Goal: Task Accomplishment & Management: Manage account settings

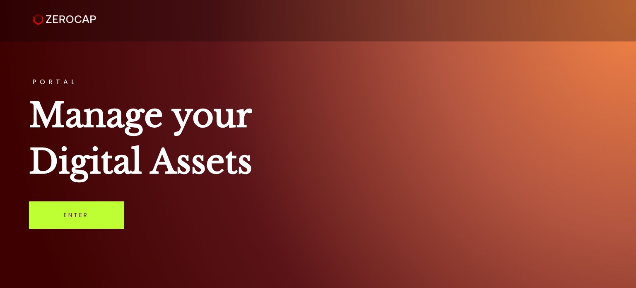
click at [81, 218] on link "Enter" at bounding box center [76, 214] width 95 height 27
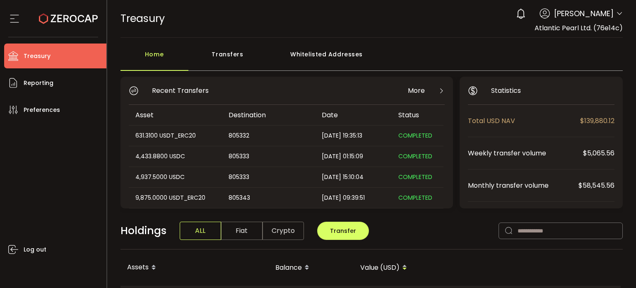
click at [432, 27] on div "TREASURY Buy Power $0.00 USD Treasury Treasury Verify Your Identity 0 Ryan Gray…" at bounding box center [371, 18] width 502 height 37
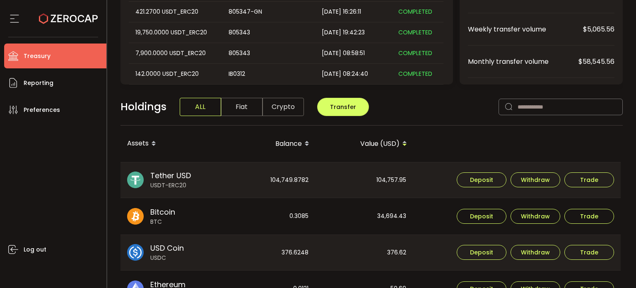
scroll to position [166, 0]
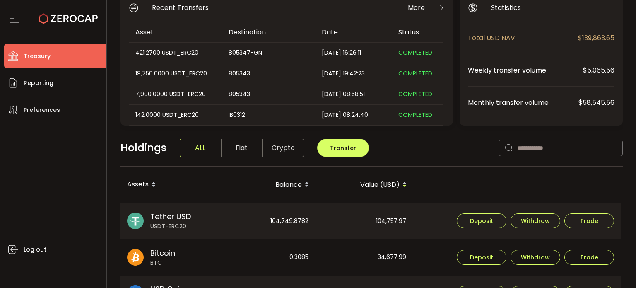
scroll to position [248, 0]
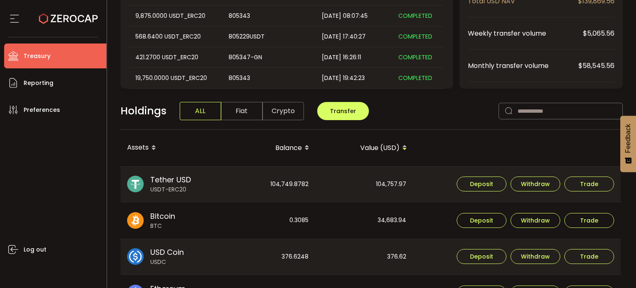
scroll to position [124, 0]
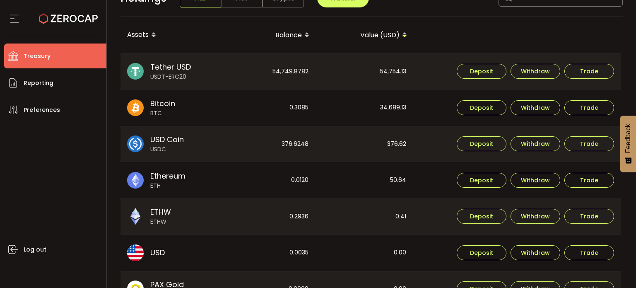
scroll to position [331, 0]
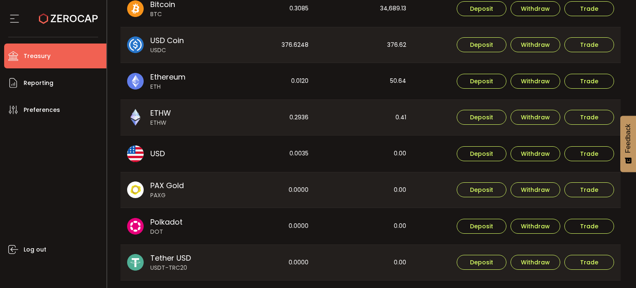
click at [153, 154] on span "USD" at bounding box center [157, 153] width 14 height 11
click at [138, 153] on img at bounding box center [135, 153] width 17 height 17
click at [536, 151] on span "Withdraw" at bounding box center [535, 154] width 29 height 6
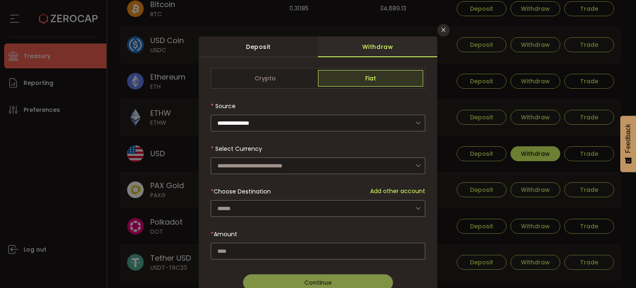
scroll to position [0, 0]
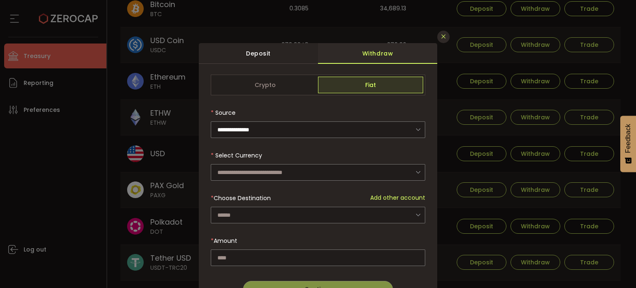
click at [437, 32] on button "Close" at bounding box center [443, 37] width 12 height 12
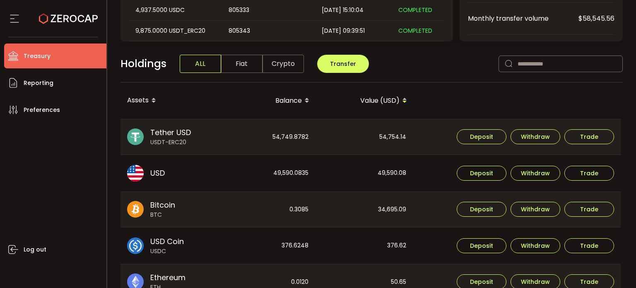
scroll to position [208, 0]
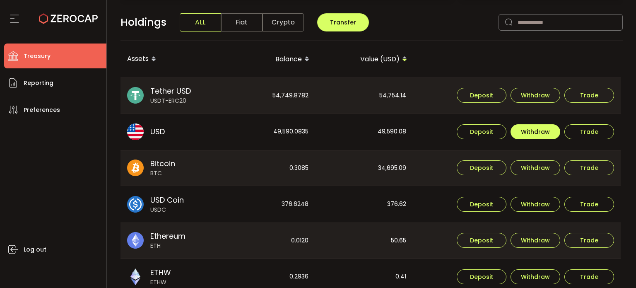
click at [539, 134] on button "Withdraw" at bounding box center [535, 131] width 50 height 15
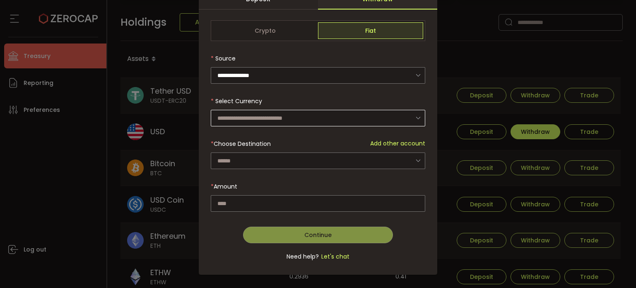
scroll to position [60, 0]
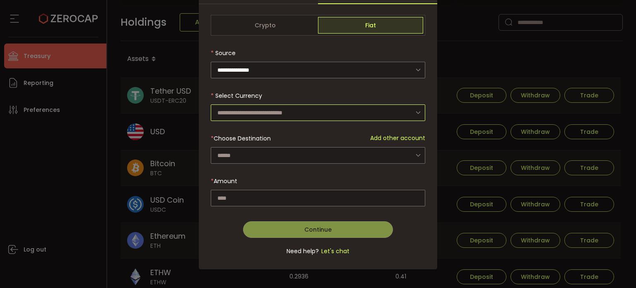
click at [422, 111] on div "dialog" at bounding box center [318, 112] width 214 height 17
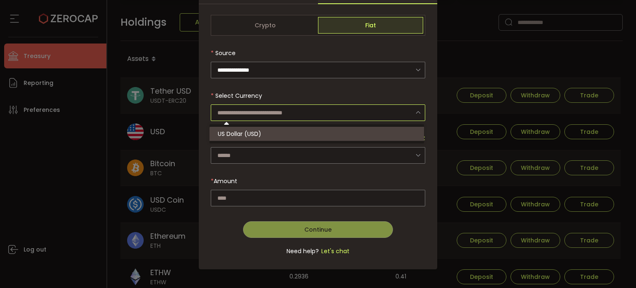
click at [286, 132] on li "US Dollar (USD)" at bounding box center [317, 134] width 217 height 14
type input "**********"
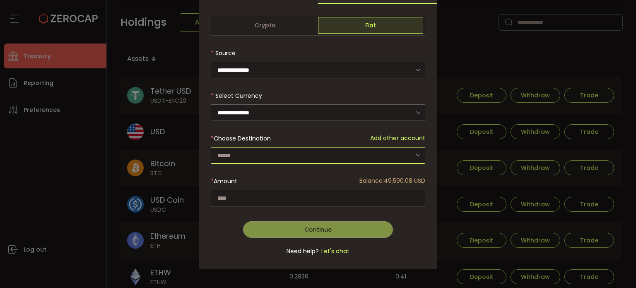
click at [424, 155] on input "dialog" at bounding box center [318, 155] width 214 height 17
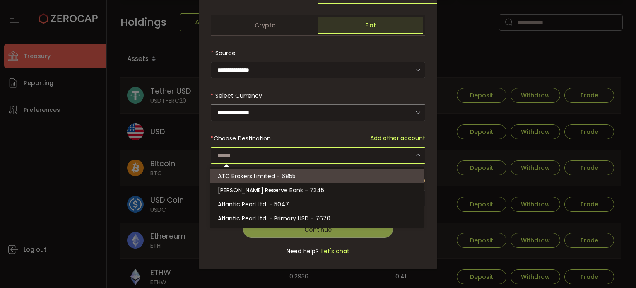
click at [271, 174] on span "ATC Brokers Limited - 6855" at bounding box center [257, 176] width 78 height 8
type input "**********"
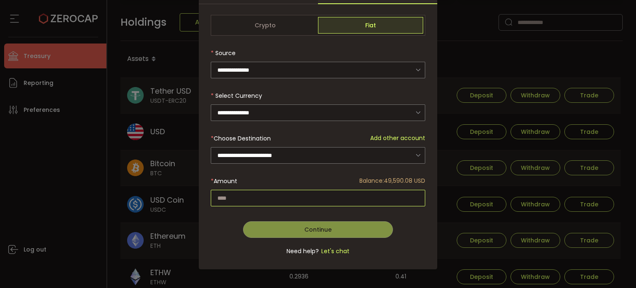
click at [311, 192] on input "dialog" at bounding box center [318, 198] width 214 height 17
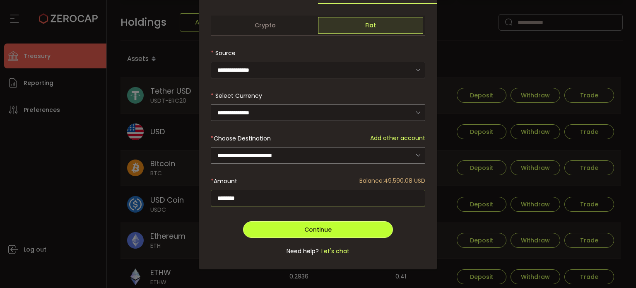
type input "********"
click at [317, 226] on span "Continue" at bounding box center [317, 229] width 27 height 8
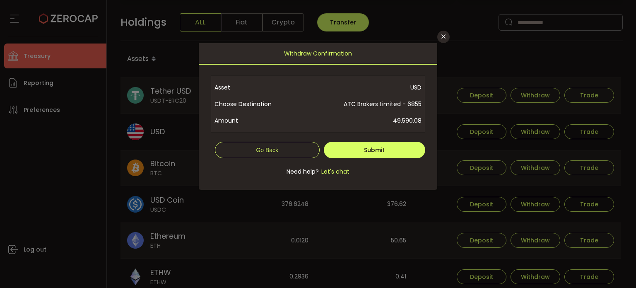
scroll to position [0, 0]
click at [376, 149] on span "Submit" at bounding box center [374, 150] width 21 height 8
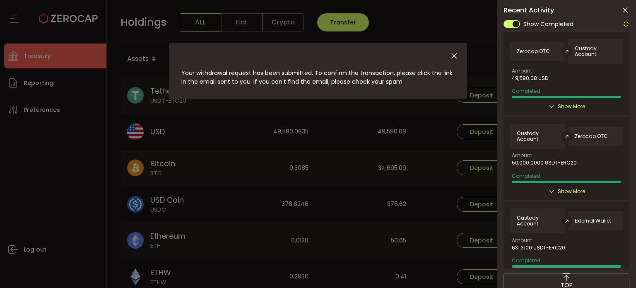
click at [622, 8] on icon at bounding box center [625, 10] width 8 height 8
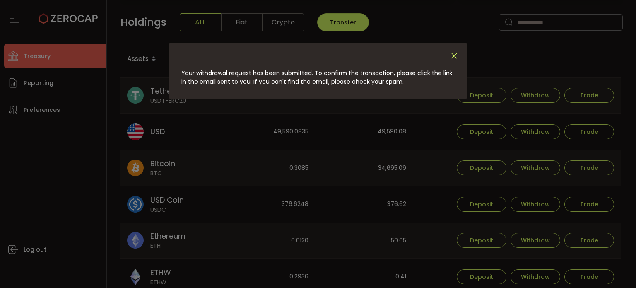
click at [455, 54] on icon "Close" at bounding box center [453, 55] width 9 height 9
